Goal: Task Accomplishment & Management: Use online tool/utility

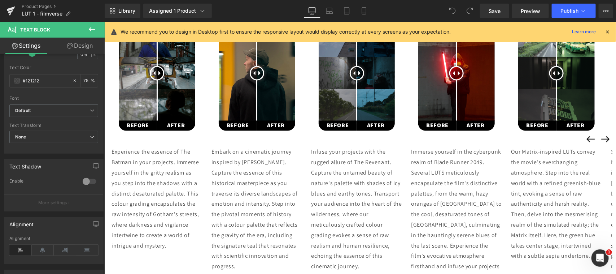
scroll to position [451, 0]
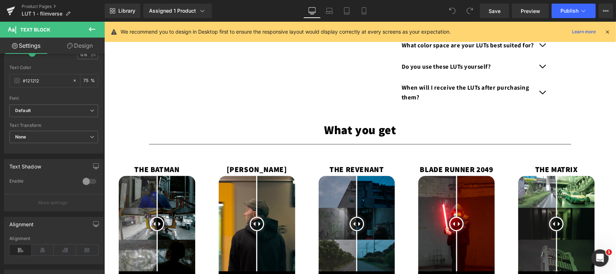
click at [607, 31] on icon at bounding box center [607, 32] width 6 height 6
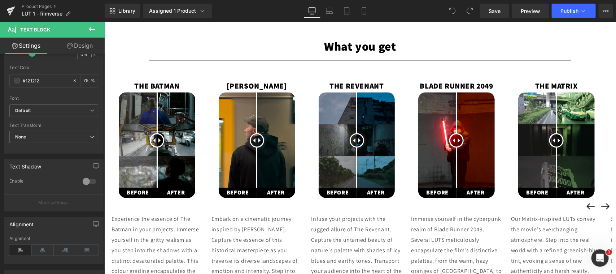
scroll to position [531, 0]
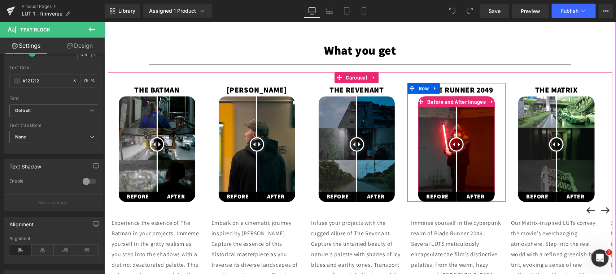
click at [454, 148] on div at bounding box center [456, 144] width 14 height 14
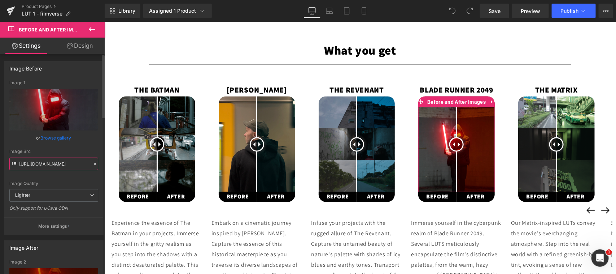
click at [52, 160] on input "[URL][DOMAIN_NAME]" at bounding box center [53, 163] width 89 height 13
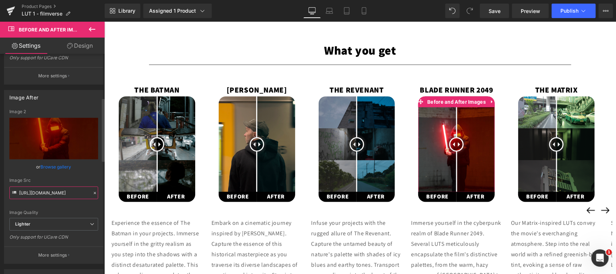
click at [58, 191] on input "[URL][DOMAIN_NAME]" at bounding box center [53, 192] width 89 height 13
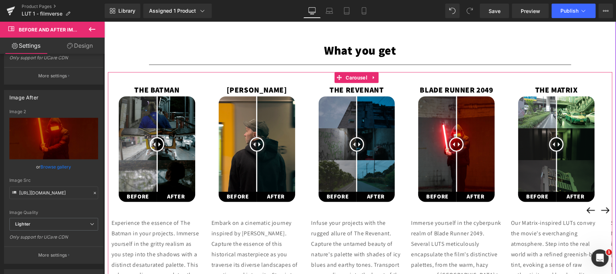
click at [558, 146] on span at bounding box center [560, 144] width 4 height 4
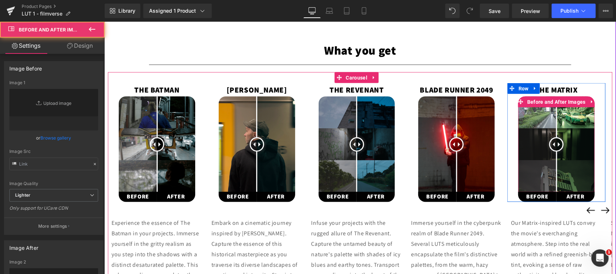
type input "[URL][DOMAIN_NAME]"
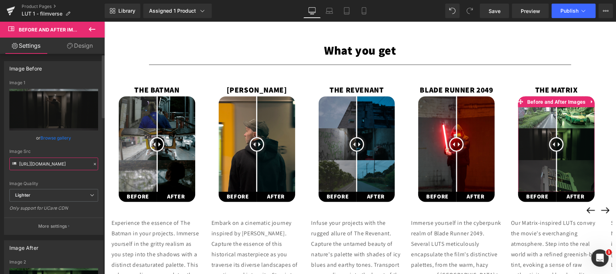
click at [46, 162] on input "[URL][DOMAIN_NAME]" at bounding box center [53, 163] width 89 height 13
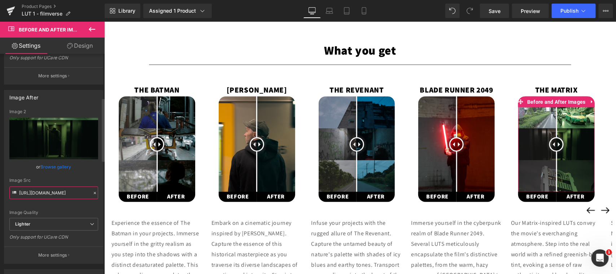
click at [50, 196] on input "[URL][DOMAIN_NAME]" at bounding box center [53, 192] width 89 height 13
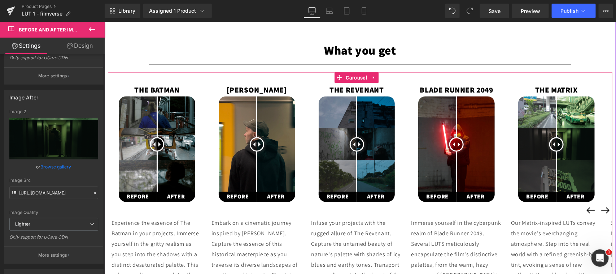
click at [599, 208] on button "›" at bounding box center [605, 210] width 14 height 14
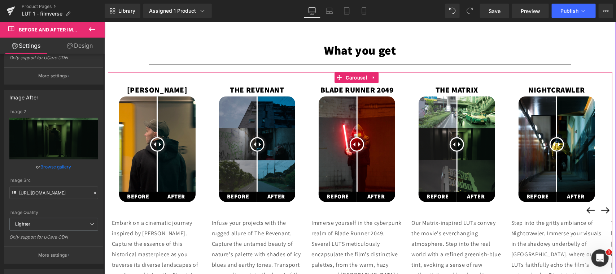
click at [599, 208] on button "›" at bounding box center [605, 210] width 14 height 14
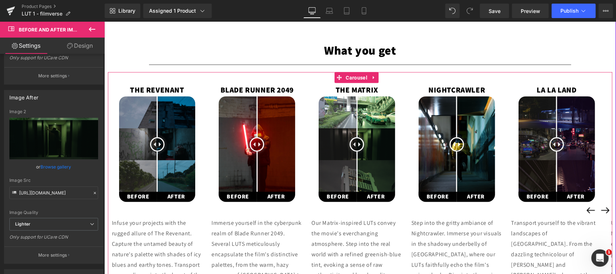
click at [599, 208] on button "›" at bounding box center [605, 210] width 14 height 14
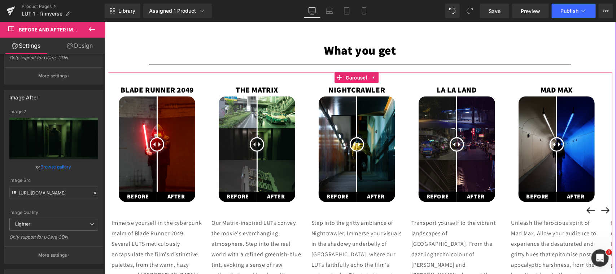
click at [599, 208] on button "›" at bounding box center [605, 210] width 14 height 14
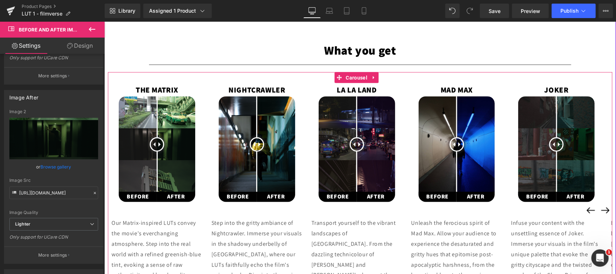
click at [252, 149] on div at bounding box center [256, 144] width 14 height 14
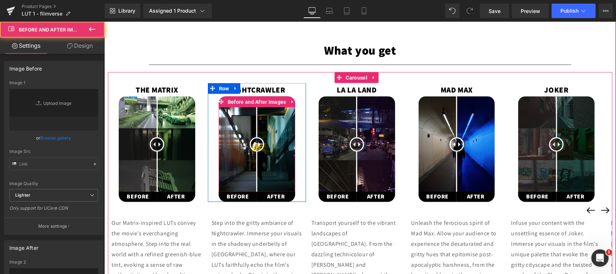
type input "[URL][DOMAIN_NAME]"
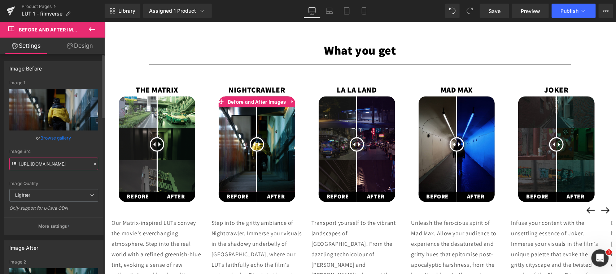
click at [55, 164] on input "[URL][DOMAIN_NAME]" at bounding box center [53, 163] width 89 height 13
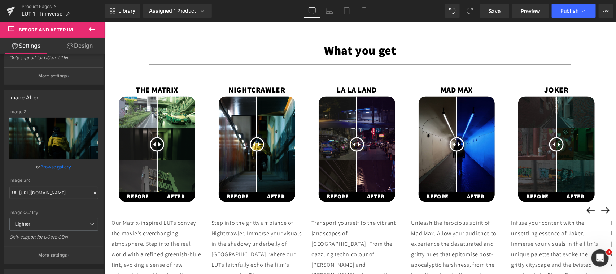
click at [356, 142] on div at bounding box center [356, 144] width 14 height 14
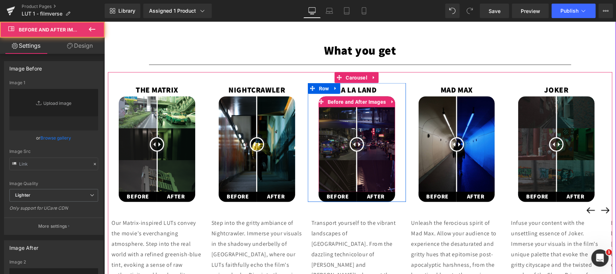
type input "[URL][DOMAIN_NAME]"
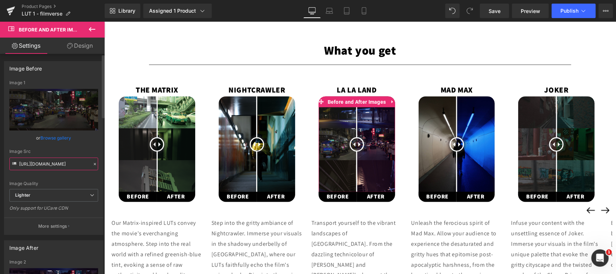
click at [62, 161] on input "[URL][DOMAIN_NAME]" at bounding box center [53, 163] width 89 height 13
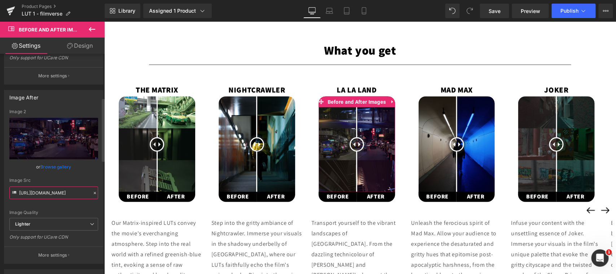
click at [62, 195] on input "[URL][DOMAIN_NAME]" at bounding box center [53, 192] width 89 height 13
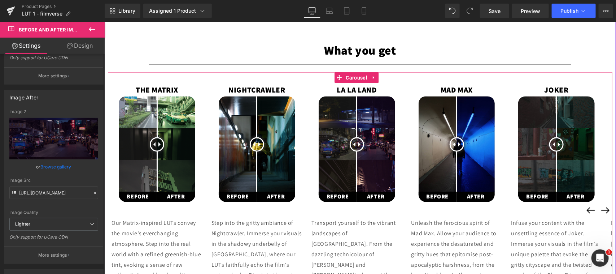
click at [457, 146] on div at bounding box center [456, 144] width 14 height 14
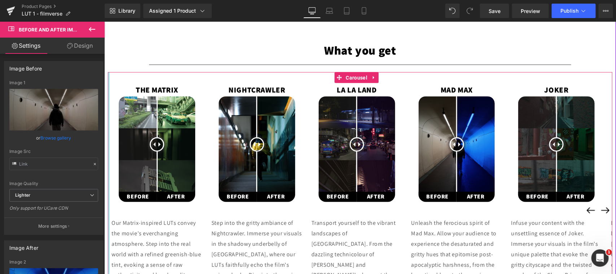
type input "[URL][DOMAIN_NAME]"
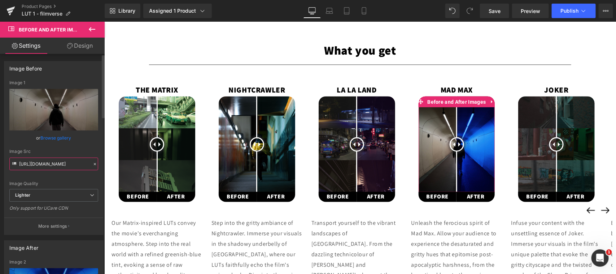
click at [61, 160] on input "[URL][DOMAIN_NAME]" at bounding box center [53, 163] width 89 height 13
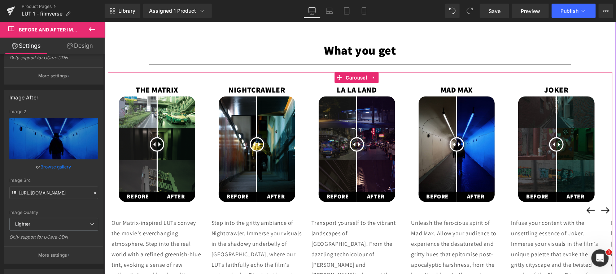
click at [552, 134] on img at bounding box center [556, 144] width 77 height 96
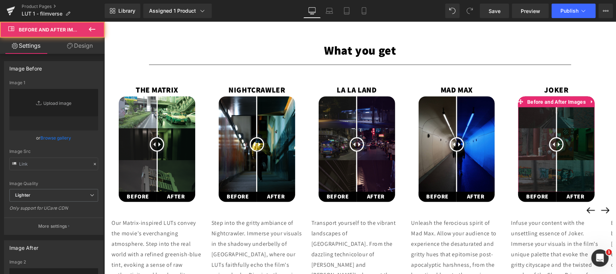
type input "[URL][DOMAIN_NAME]"
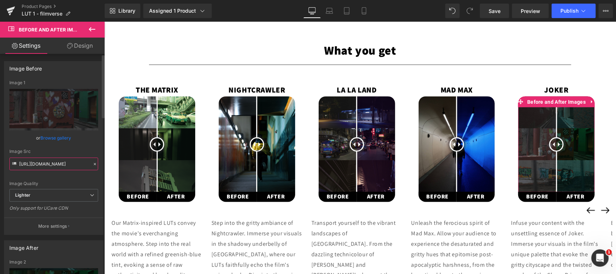
click at [50, 163] on input "[URL][DOMAIN_NAME]" at bounding box center [53, 163] width 89 height 13
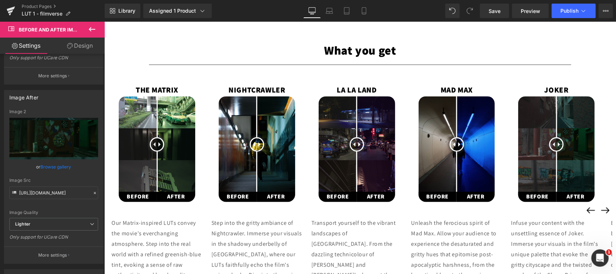
click at [598, 210] on button "›" at bounding box center [605, 210] width 14 height 14
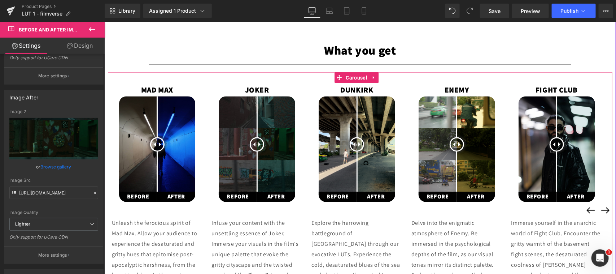
click at [598, 210] on button "›" at bounding box center [605, 210] width 14 height 14
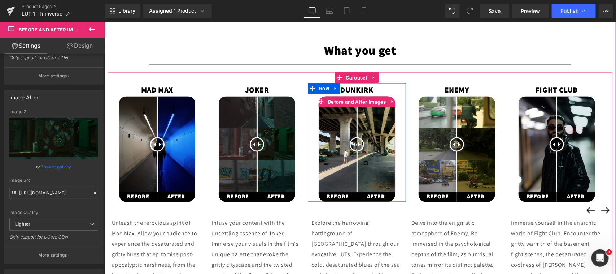
click at [357, 147] on div at bounding box center [356, 144] width 14 height 14
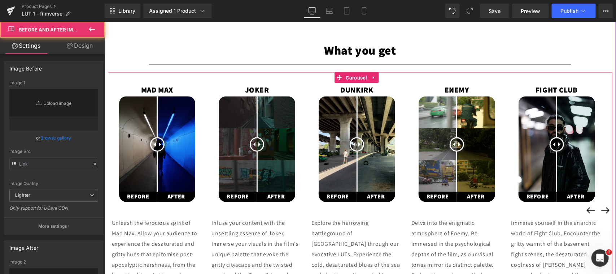
type input "[URL][DOMAIN_NAME]"
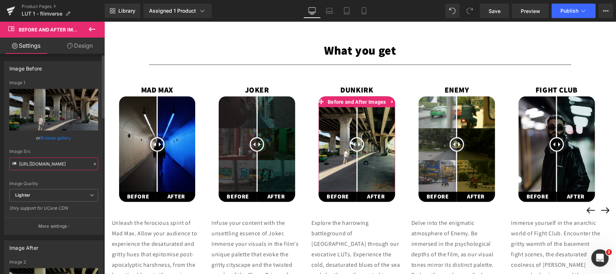
click at [55, 162] on input "[URL][DOMAIN_NAME]" at bounding box center [53, 163] width 89 height 13
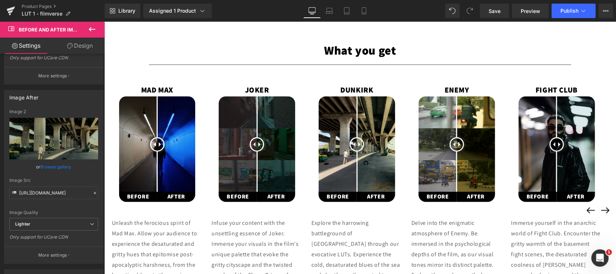
click at [447, 153] on img at bounding box center [456, 144] width 77 height 96
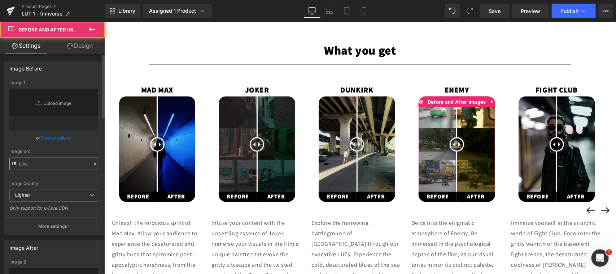
type input "[URL][DOMAIN_NAME]"
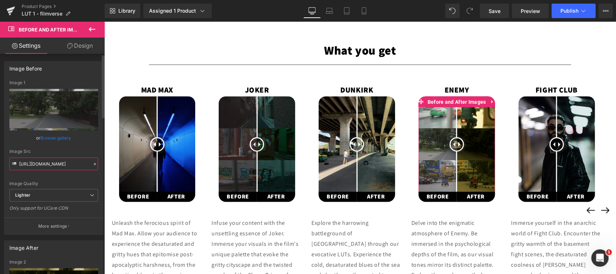
click at [55, 163] on input "[URL][DOMAIN_NAME]" at bounding box center [53, 163] width 89 height 13
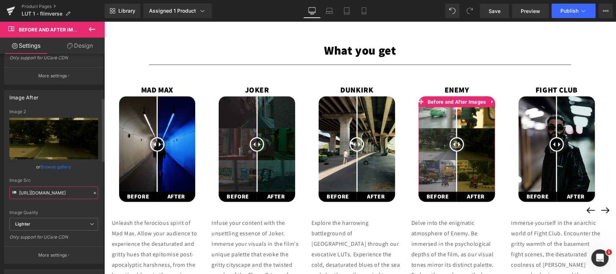
click at [49, 189] on input "[URL][DOMAIN_NAME]" at bounding box center [53, 192] width 89 height 13
click at [563, 160] on img at bounding box center [556, 144] width 77 height 96
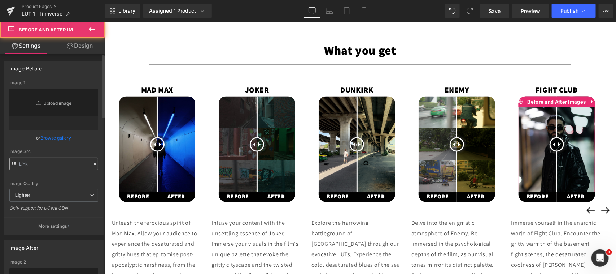
type input "[URL][DOMAIN_NAME]"
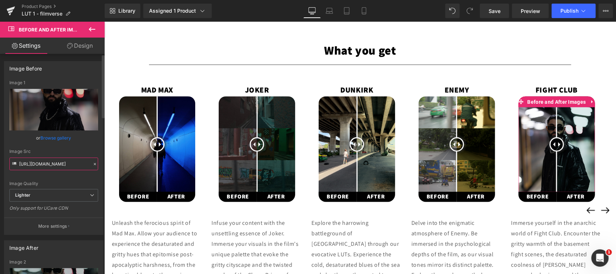
click at [46, 164] on input "[URL][DOMAIN_NAME]" at bounding box center [53, 163] width 89 height 13
drag, startPoint x: 544, startPoint y: 227, endPoint x: 537, endPoint y: 162, distance: 65.4
click at [544, 227] on p "Immerse yourself in the anarchic world of Fight Club. Encounter the gritty warm…" at bounding box center [556, 259] width 91 height 83
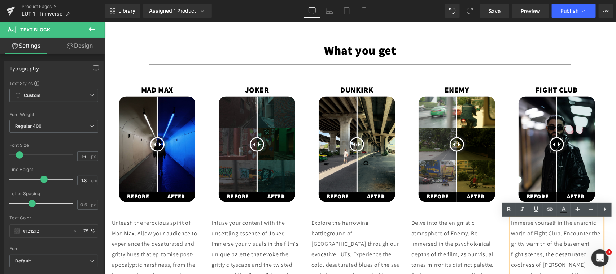
click at [104, 21] on div at bounding box center [104, 21] width 0 height 0
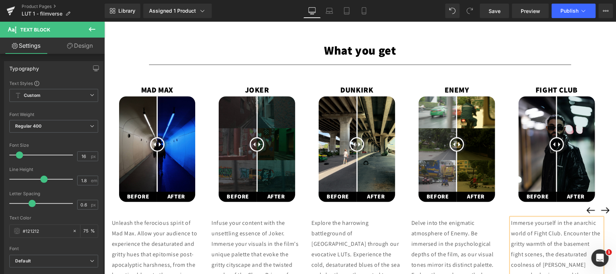
scroll to position [239, 0]
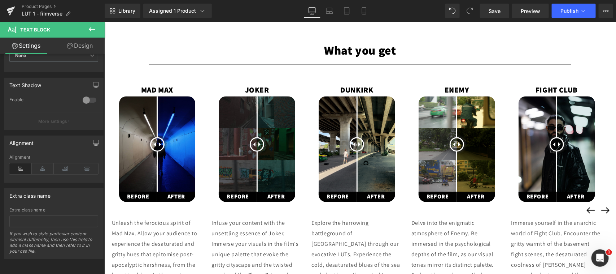
click at [552, 146] on span at bounding box center [553, 144] width 4 height 4
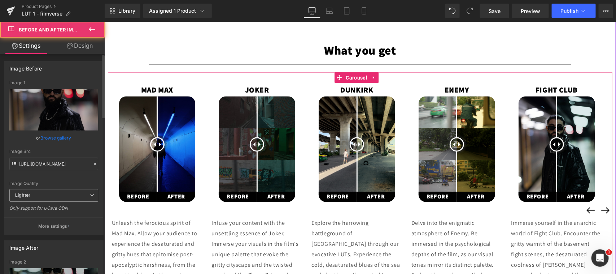
type input "[URL][DOMAIN_NAME]"
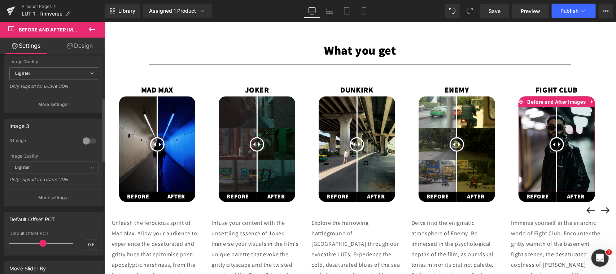
scroll to position [150, 0]
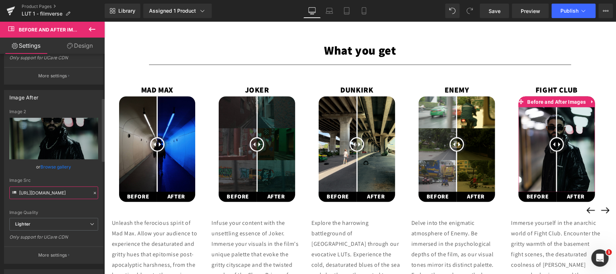
click at [43, 192] on input "[URL][DOMAIN_NAME]" at bounding box center [53, 192] width 89 height 13
